Goal: Find specific page/section: Find specific page/section

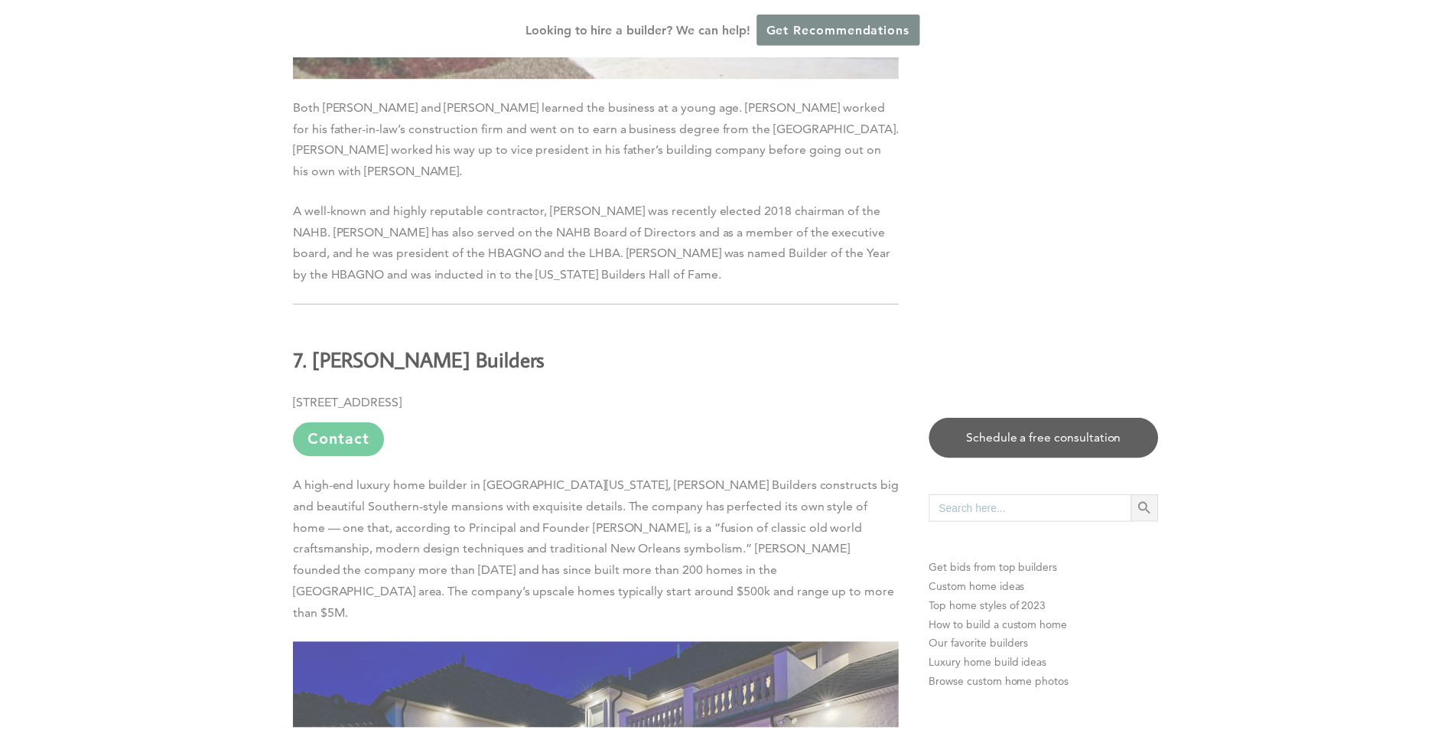
scroll to position [8194, 0]
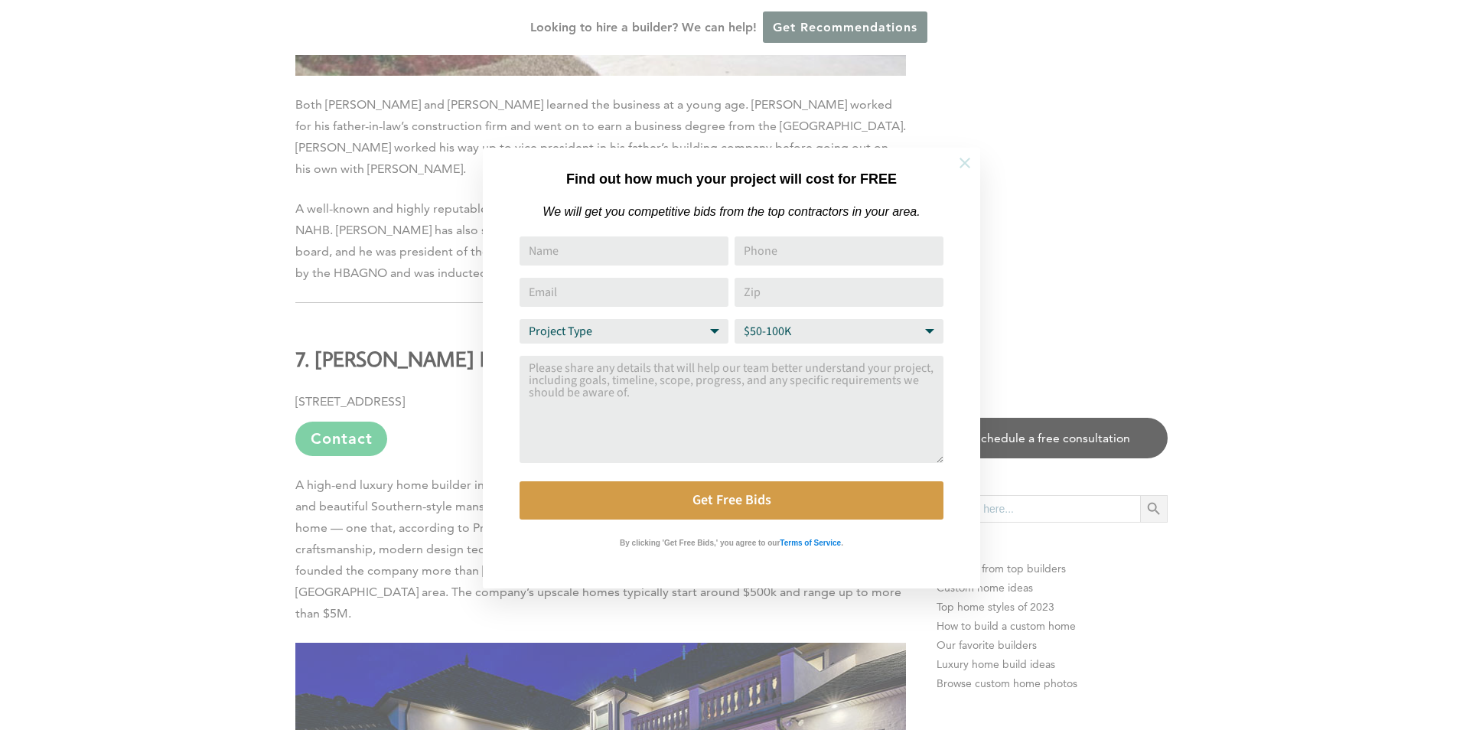
click at [964, 171] on button at bounding box center [965, 163] width 54 height 54
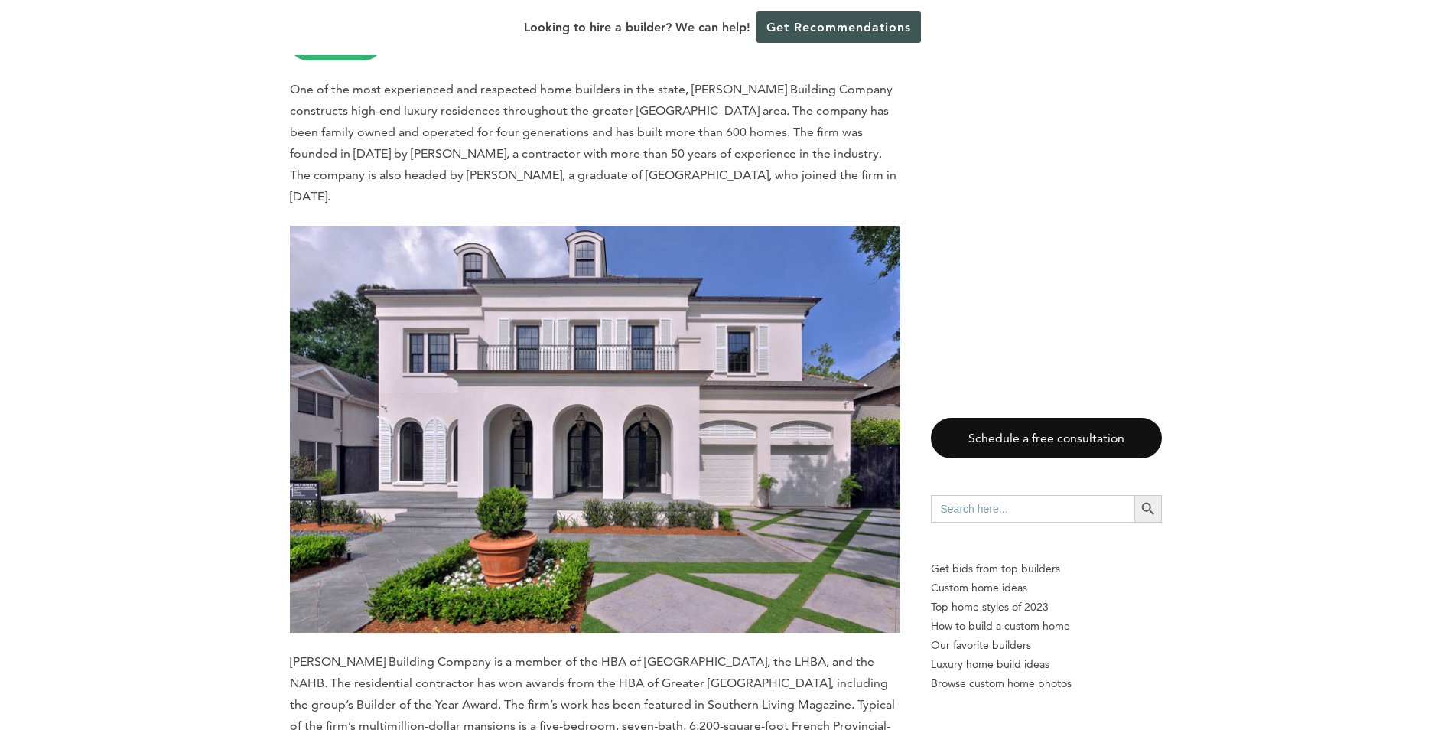
scroll to position [14161, 0]
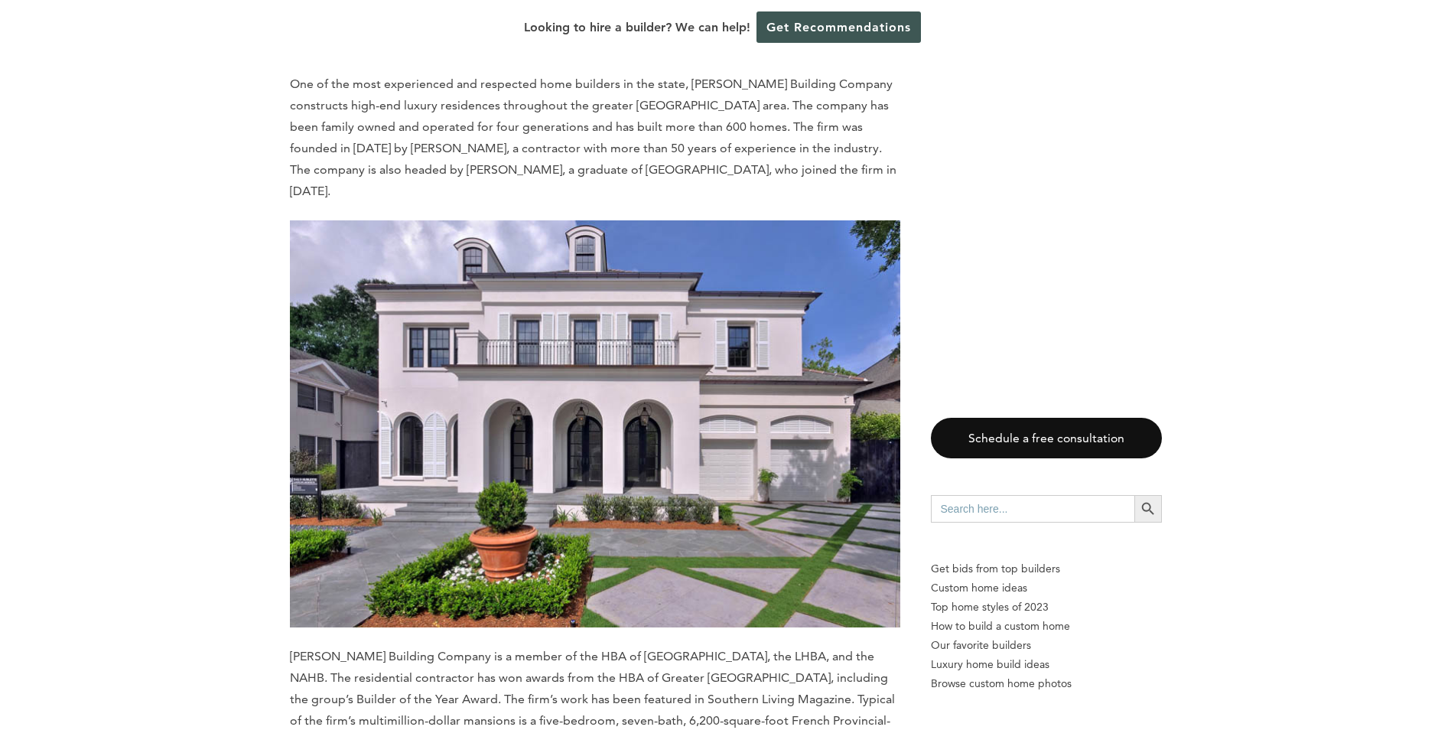
drag, startPoint x: 434, startPoint y: 424, endPoint x: 272, endPoint y: 414, distance: 161.7
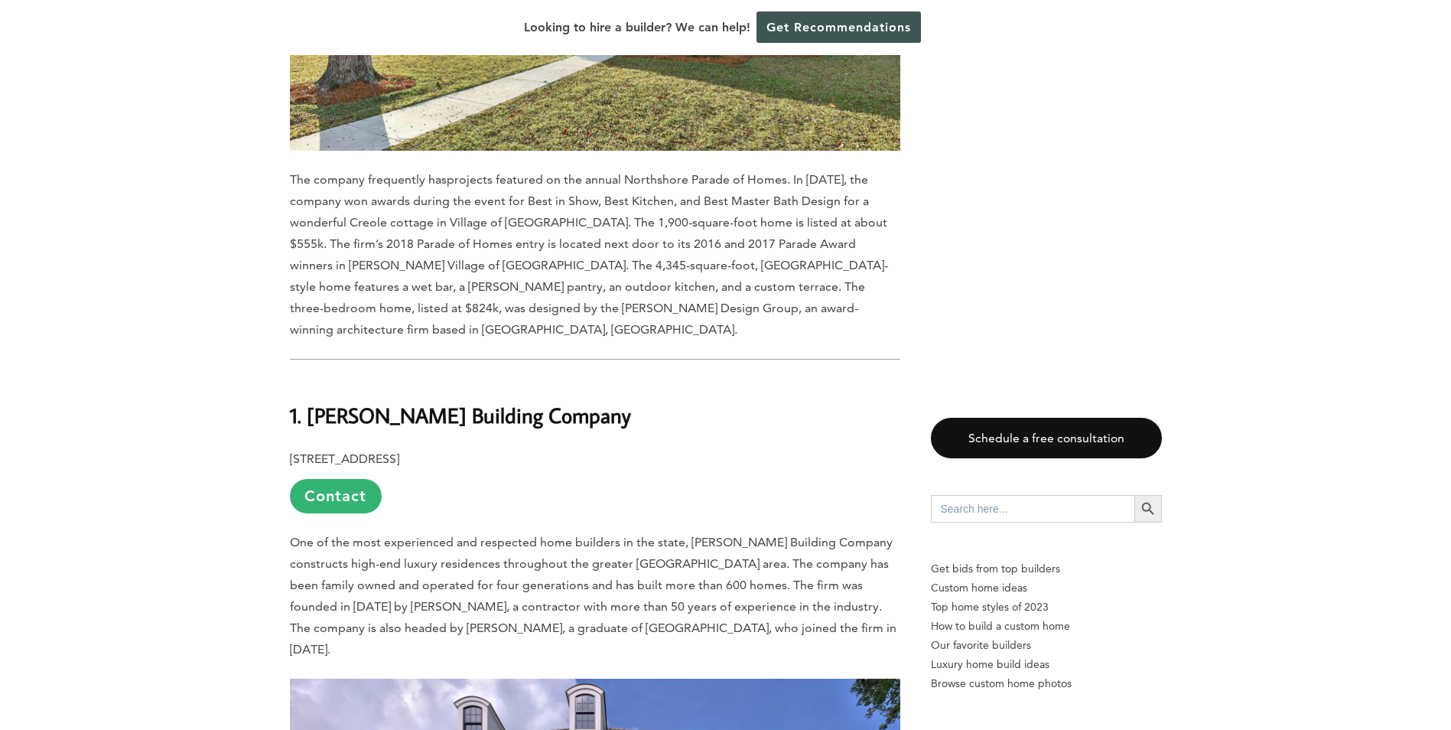
scroll to position [13702, 0]
click at [349, 480] on link "Contact" at bounding box center [336, 497] width 92 height 34
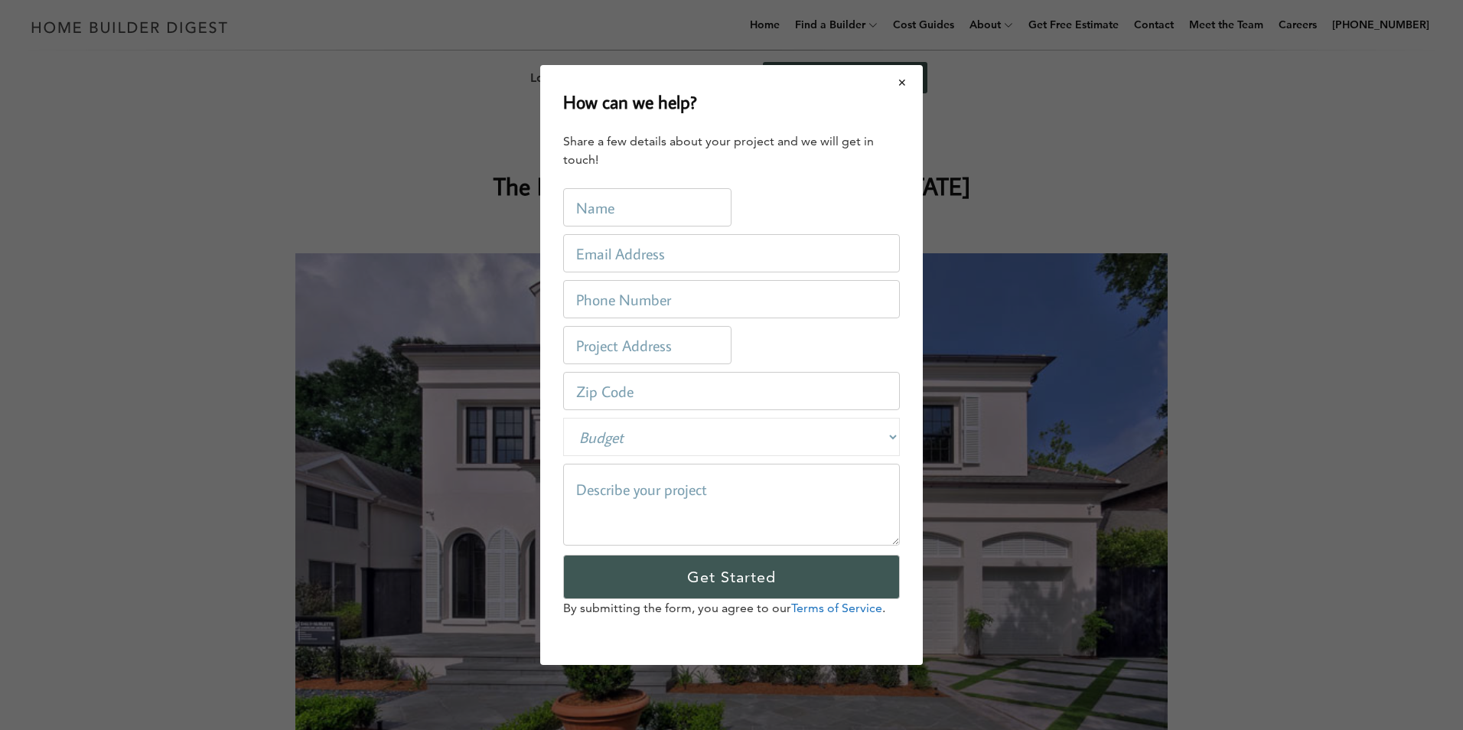
click at [902, 86] on button "Close modal" at bounding box center [902, 83] width 41 height 32
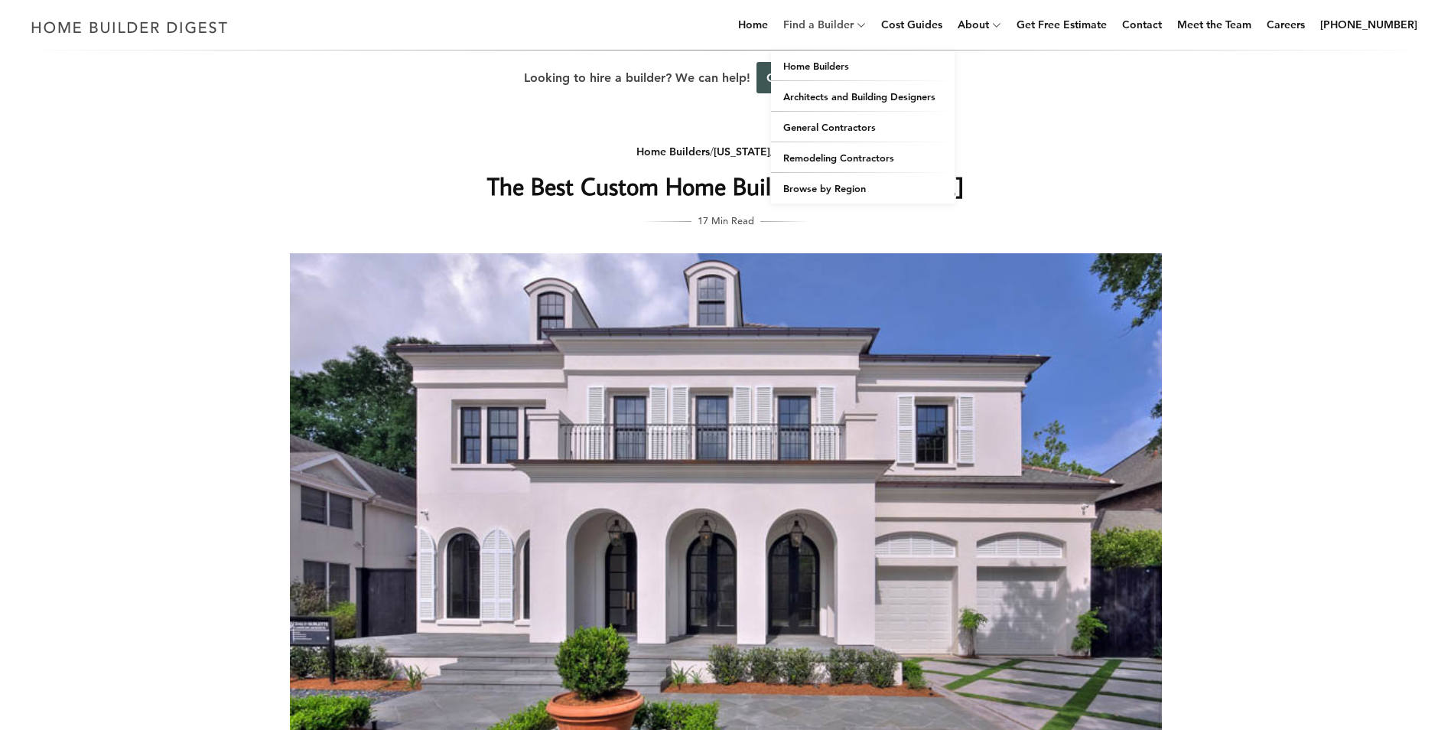
click at [846, 24] on link "Find a Builder" at bounding box center [815, 24] width 76 height 49
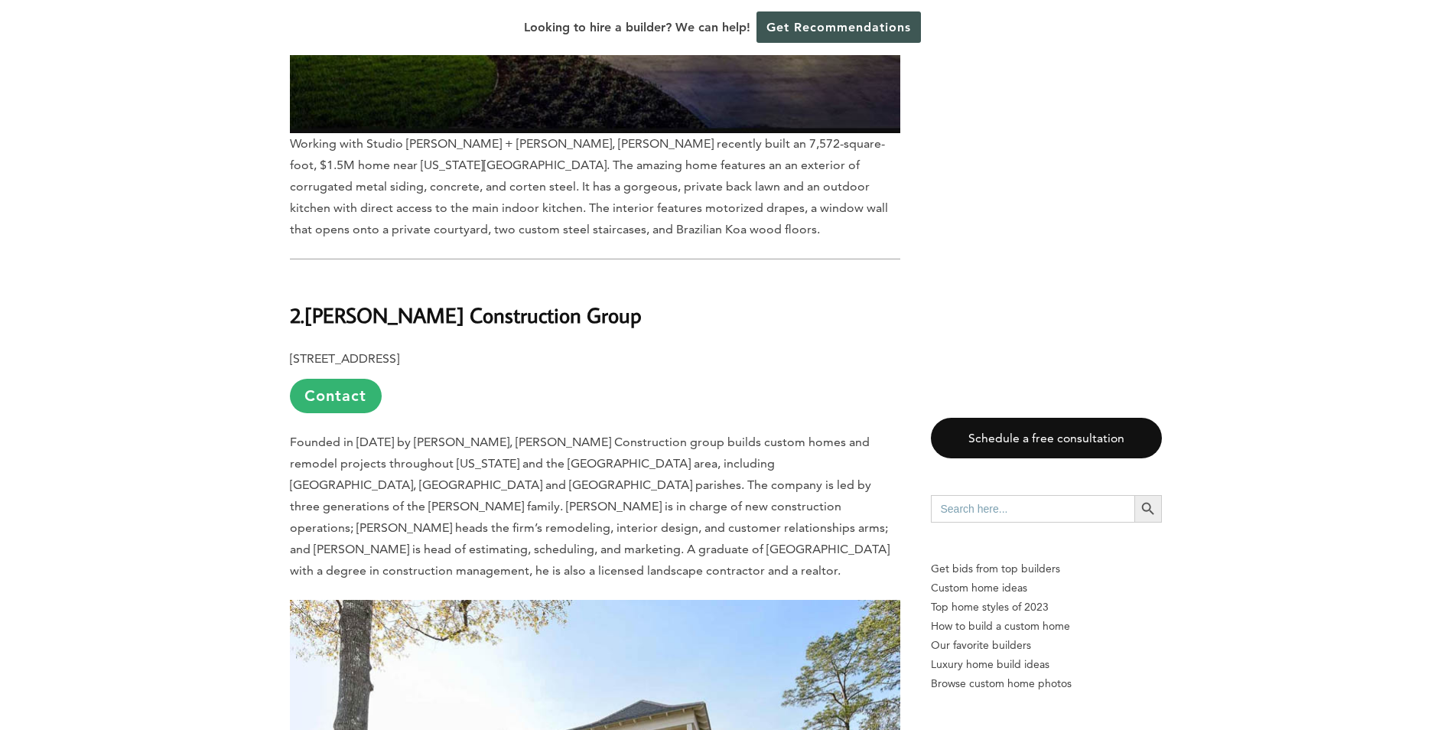
scroll to position [12622, 0]
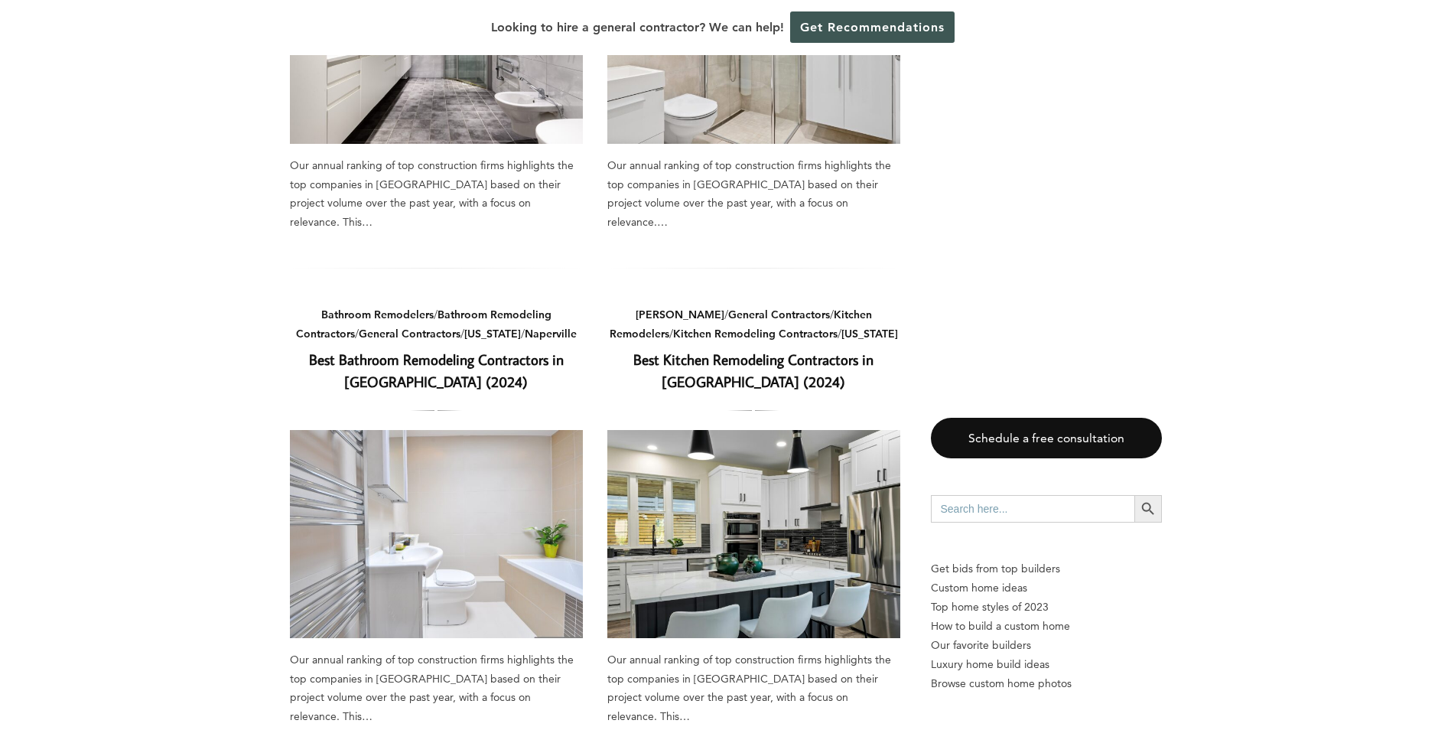
scroll to position [1912, 0]
